Goal: Information Seeking & Learning: Learn about a topic

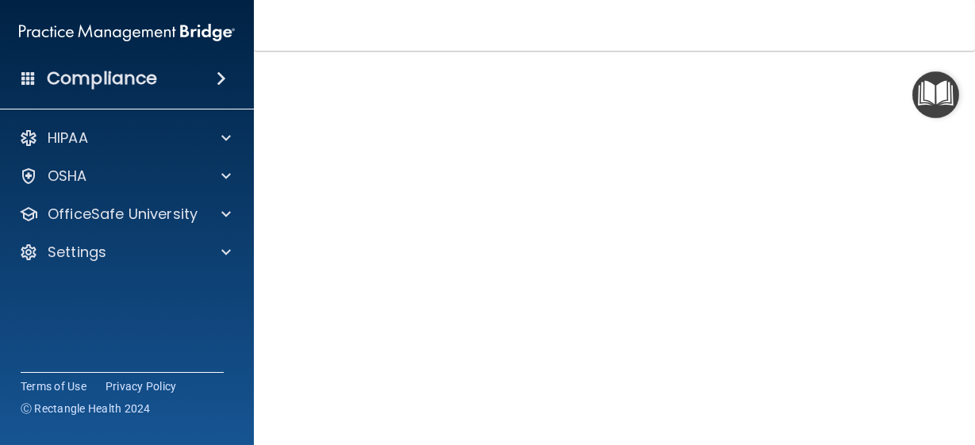
scroll to position [154, 0]
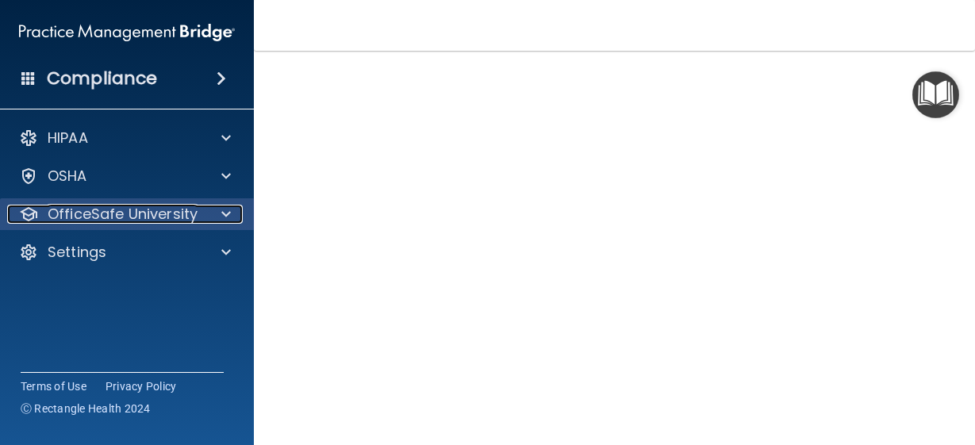
click at [223, 207] on span at bounding box center [226, 214] width 10 height 19
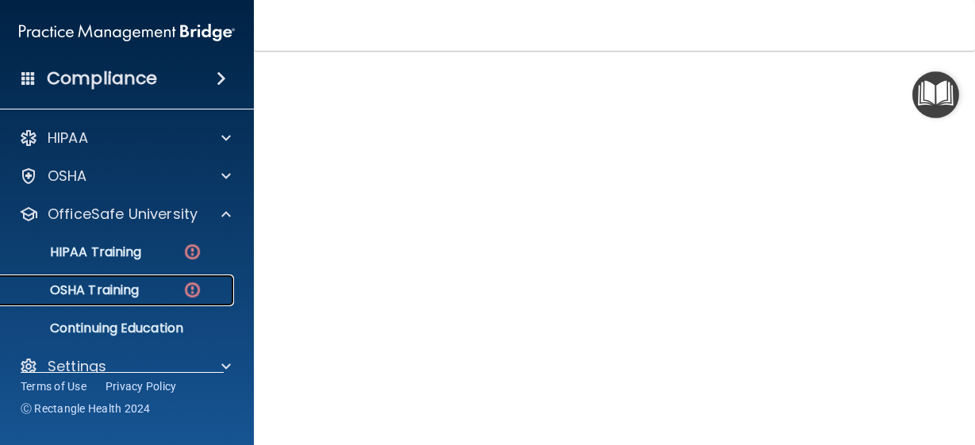
click at [193, 283] on img at bounding box center [192, 290] width 20 height 20
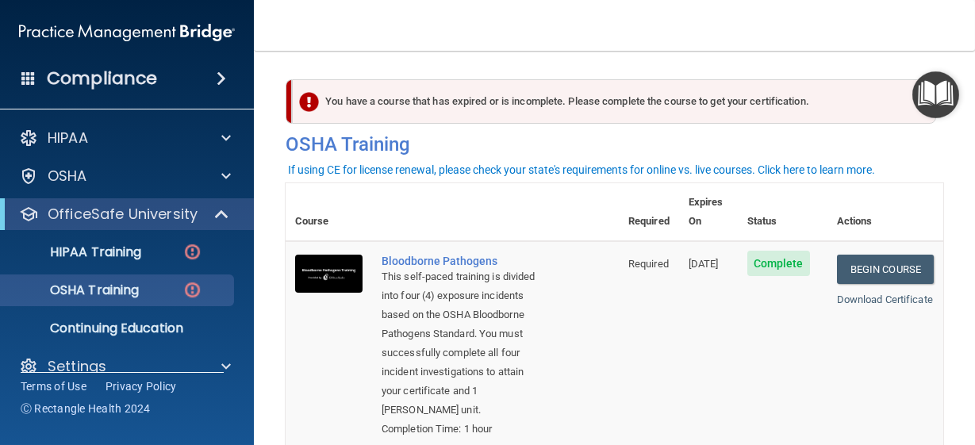
click at [690, 107] on div "You have a course that has expired or is incomplete. Please complete the course…" at bounding box center [614, 101] width 644 height 44
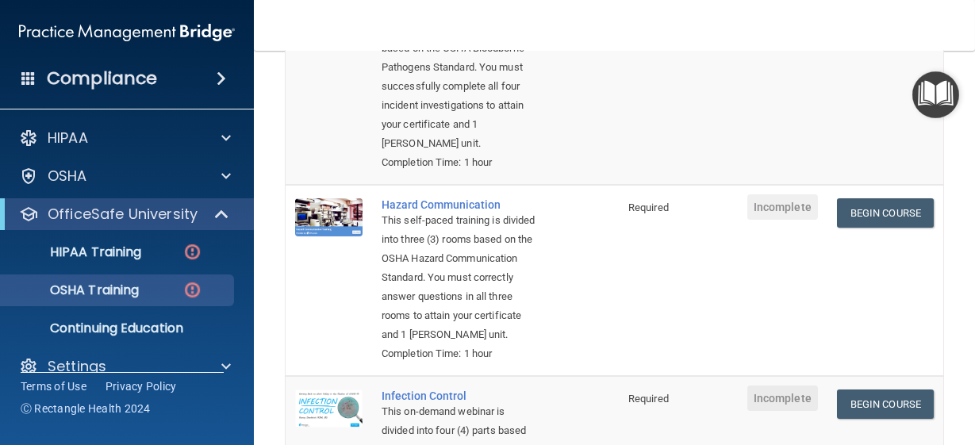
scroll to position [297, 0]
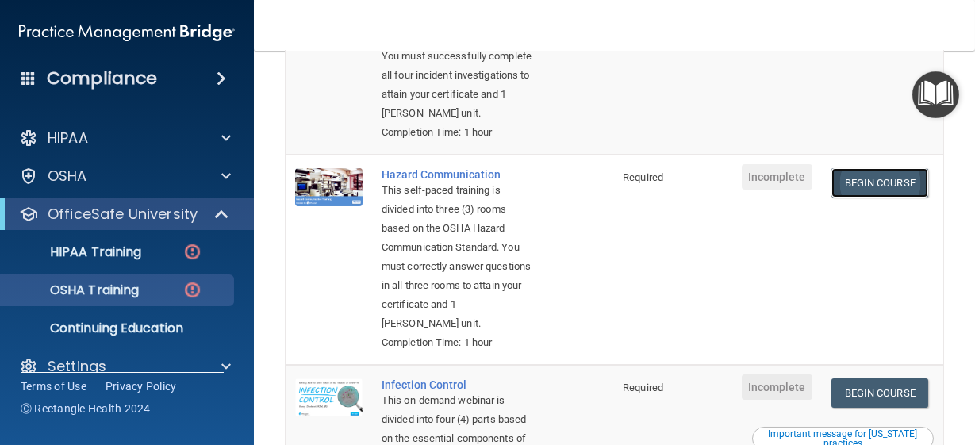
click at [856, 197] on link "Begin Course" at bounding box center [879, 182] width 97 height 29
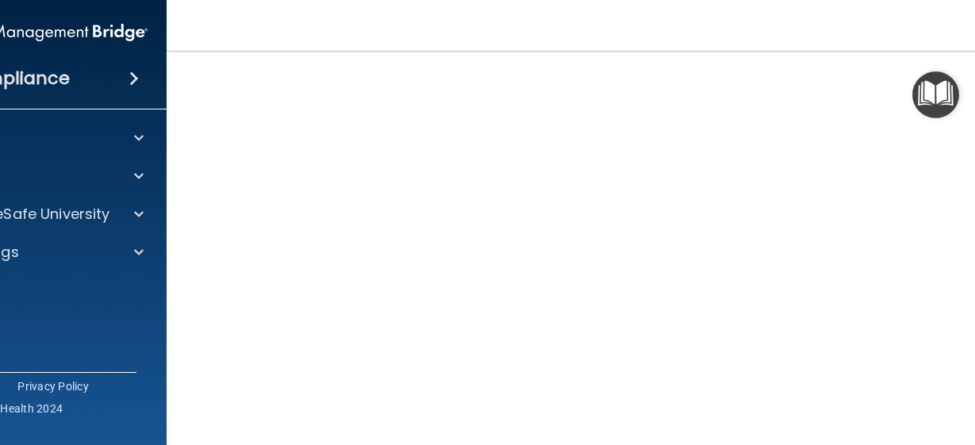
scroll to position [269, 0]
click at [974, 385] on html "Compliance HIPAA Documents and Policies Report an Incident Business Associates …" at bounding box center [487, 222] width 975 height 445
click at [974, 375] on html "Compliance HIPAA Documents and Policies Report an Incident Business Associates …" at bounding box center [487, 222] width 975 height 445
click at [929, 91] on img "Open Resource Center" at bounding box center [935, 94] width 47 height 47
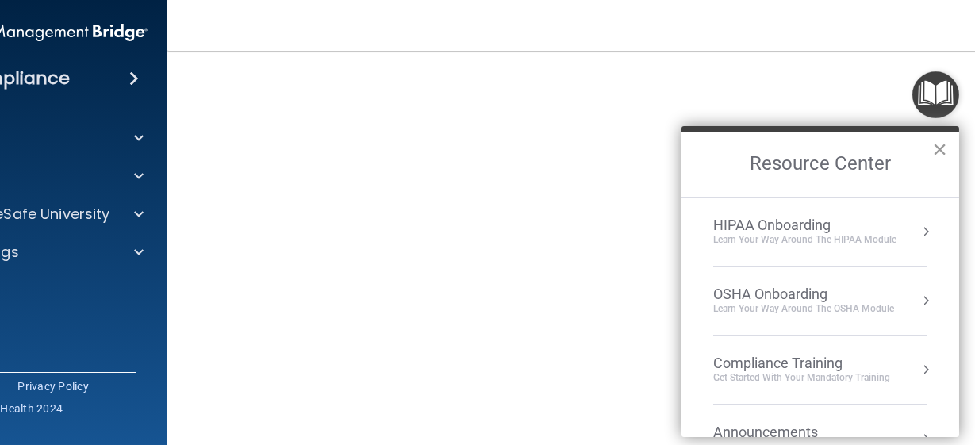
click at [939, 146] on button "×" at bounding box center [939, 148] width 15 height 25
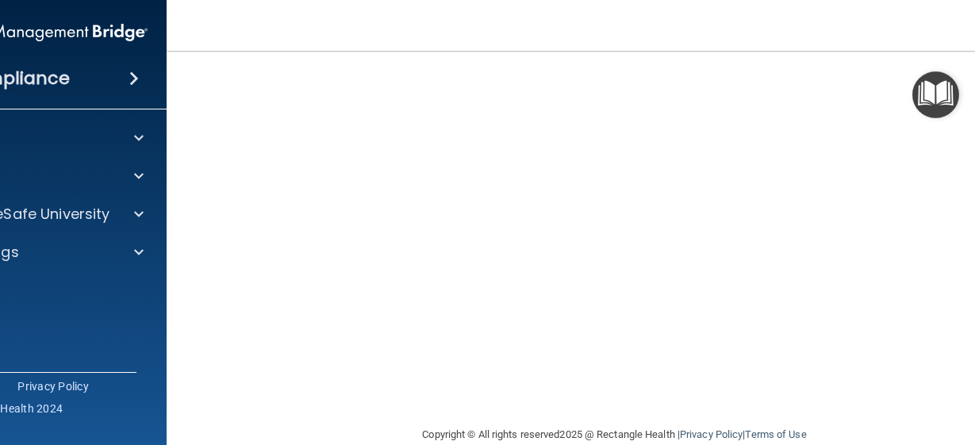
scroll to position [269, 0]
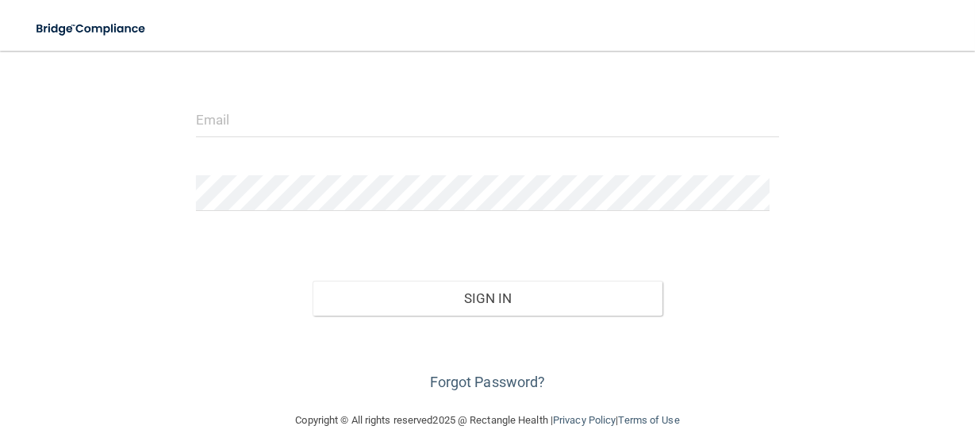
scroll to position [171, 0]
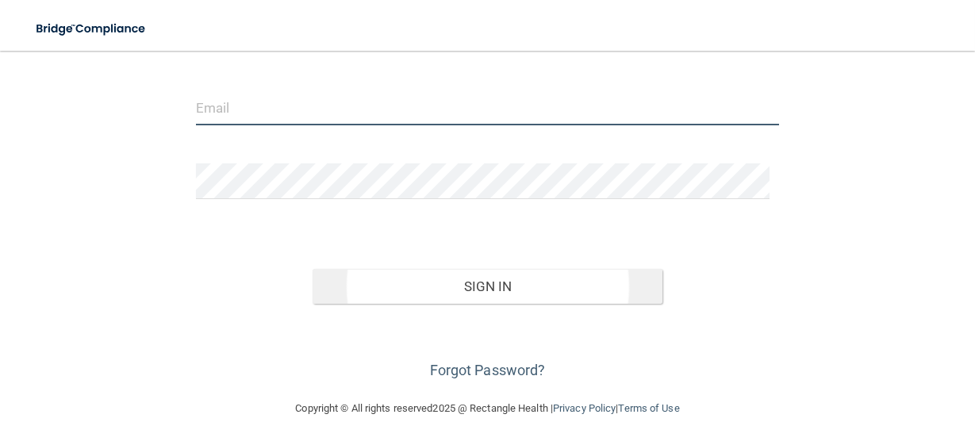
type input "[EMAIL_ADDRESS][DOMAIN_NAME]"
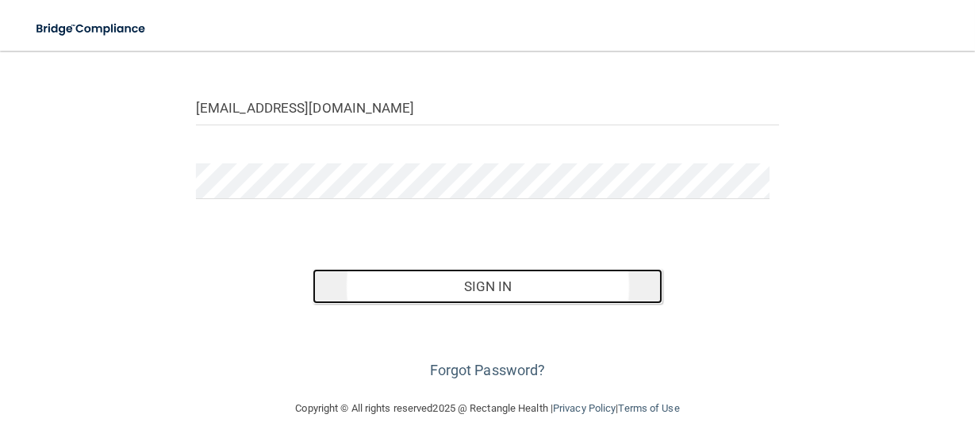
click at [483, 283] on button "Sign In" at bounding box center [487, 286] width 350 height 35
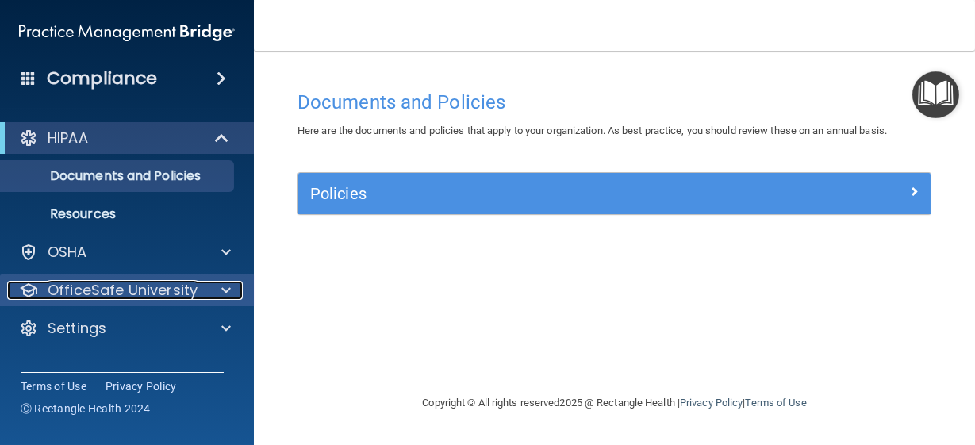
click at [106, 295] on p "OfficeSafe University" at bounding box center [123, 290] width 150 height 19
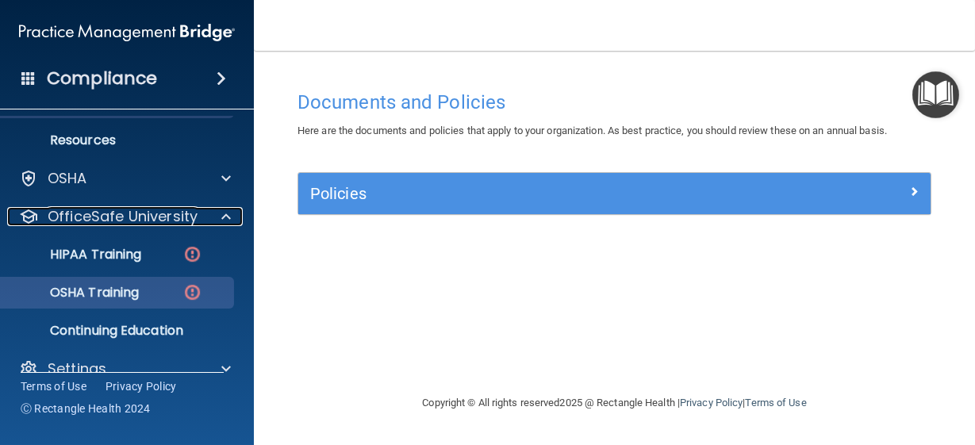
scroll to position [98, 0]
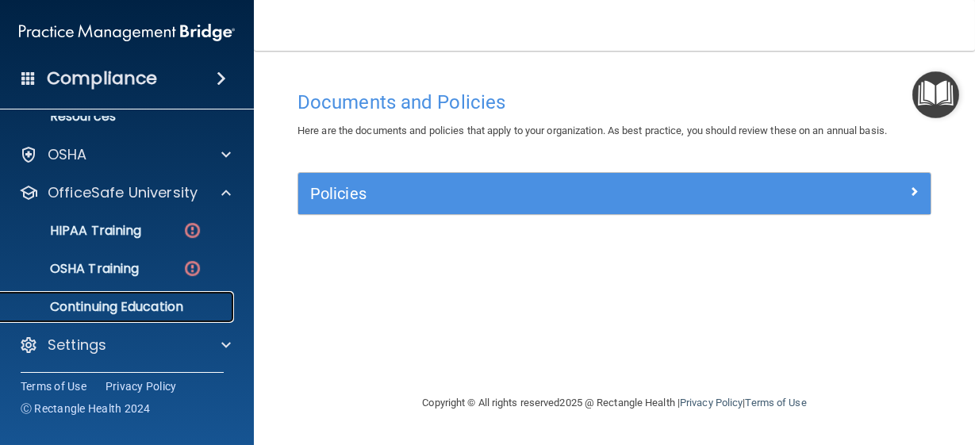
click at [141, 301] on p "Continuing Education" at bounding box center [118, 307] width 216 height 16
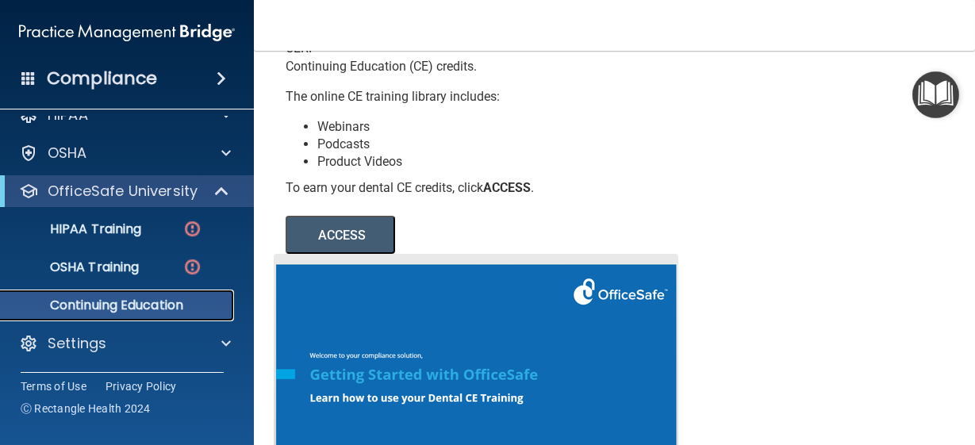
scroll to position [297, 0]
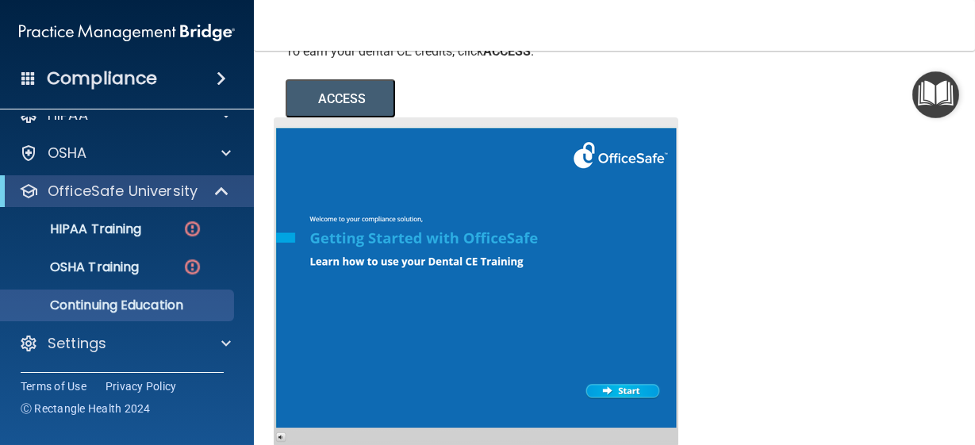
click at [351, 92] on button "ACCESS" at bounding box center [339, 98] width 109 height 38
